Goal: Transaction & Acquisition: Purchase product/service

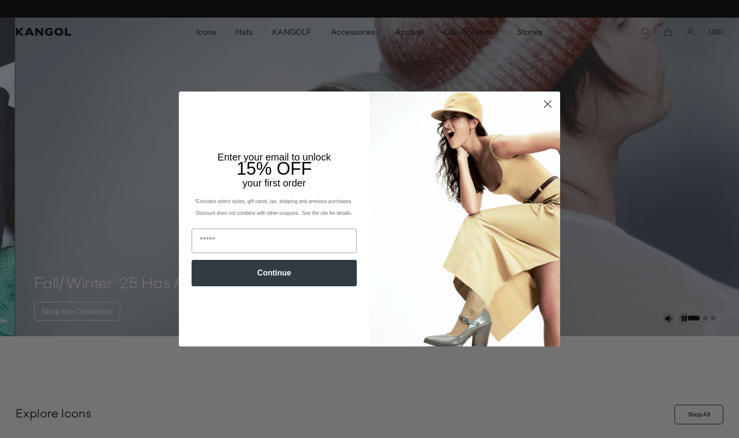
scroll to position [0, 201]
